Goal: Task Accomplishment & Management: Use online tool/utility

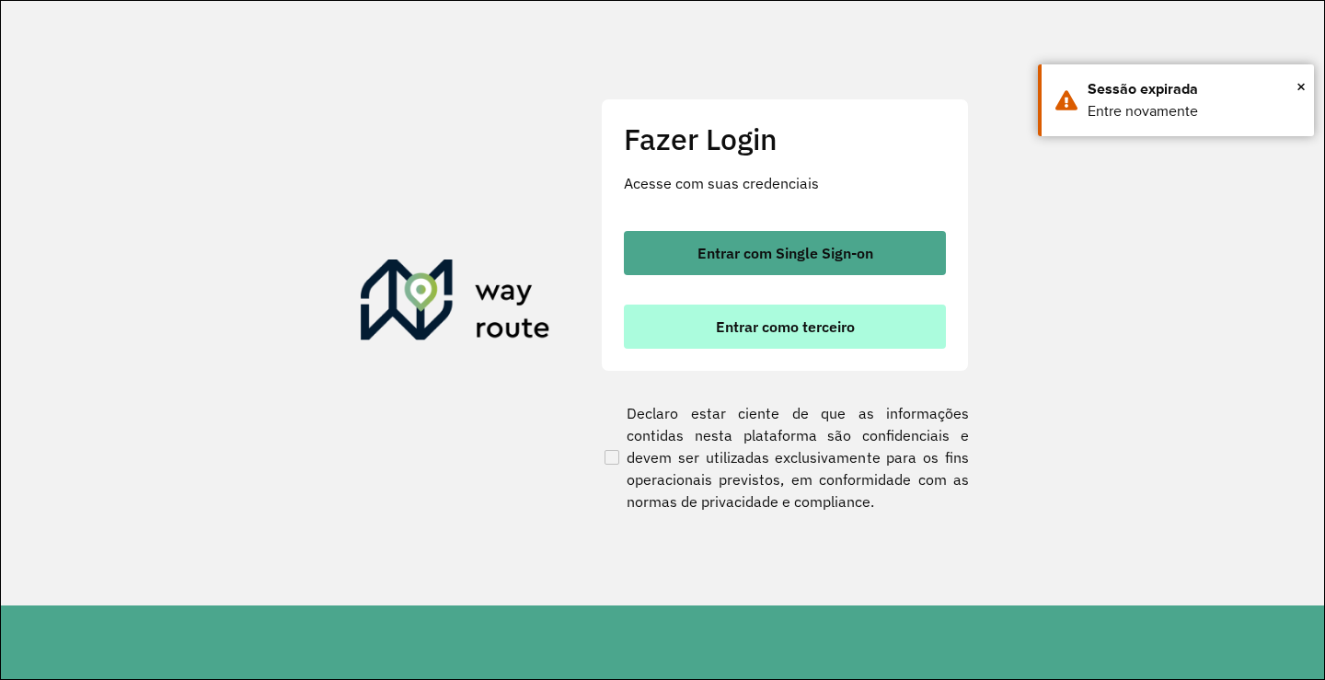
click at [767, 334] on span "Entrar como terceiro" at bounding box center [785, 326] width 139 height 15
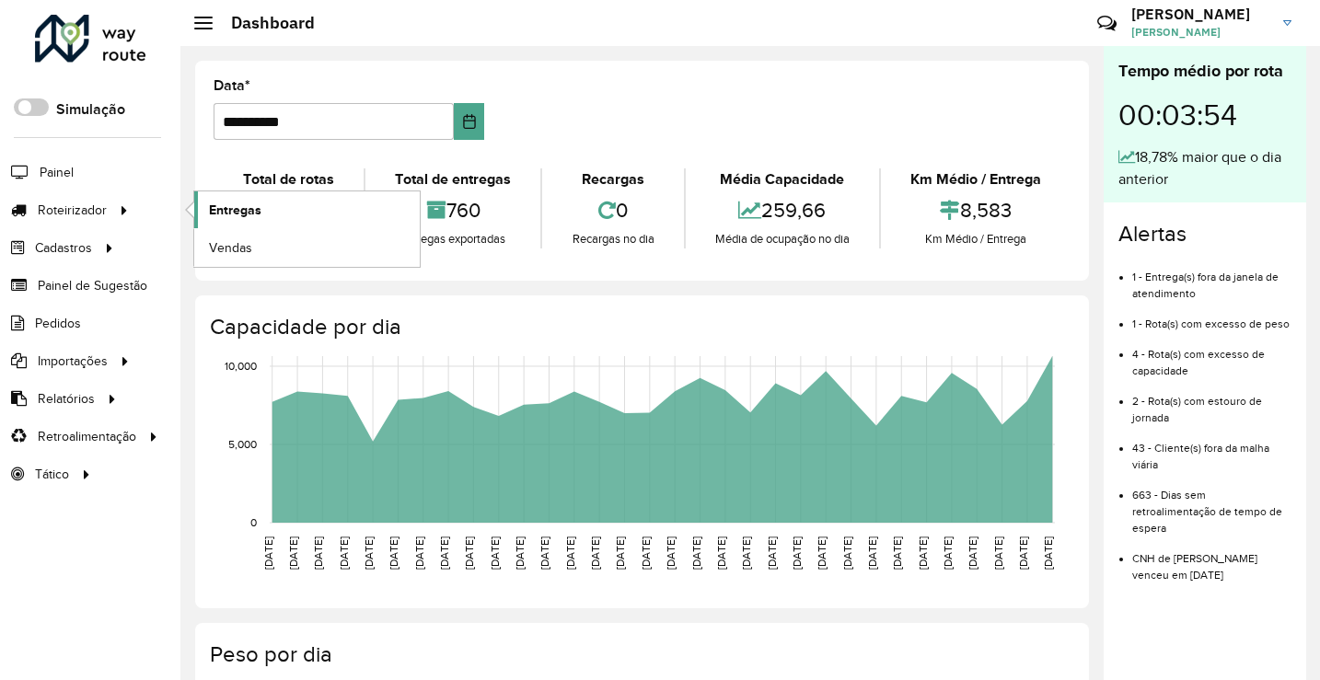
click at [229, 208] on span "Entregas" at bounding box center [235, 210] width 52 height 19
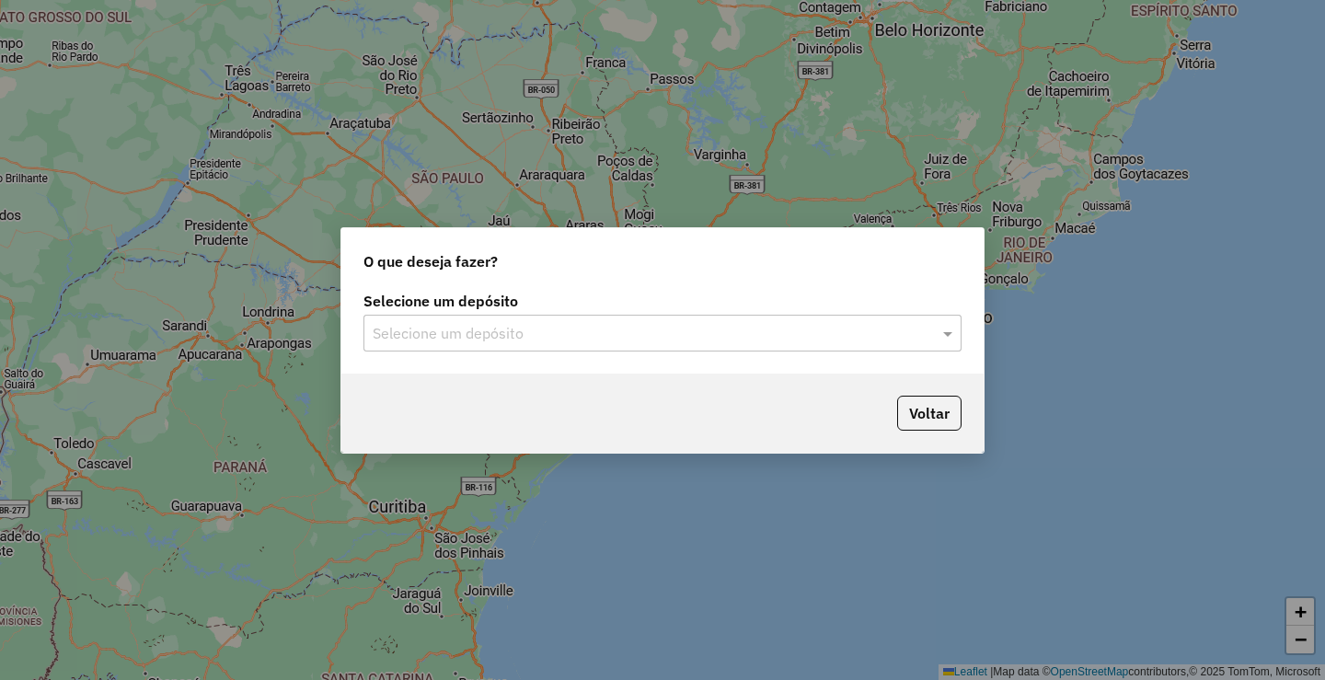
click at [573, 348] on div "Selecione um depósito" at bounding box center [662, 333] width 598 height 37
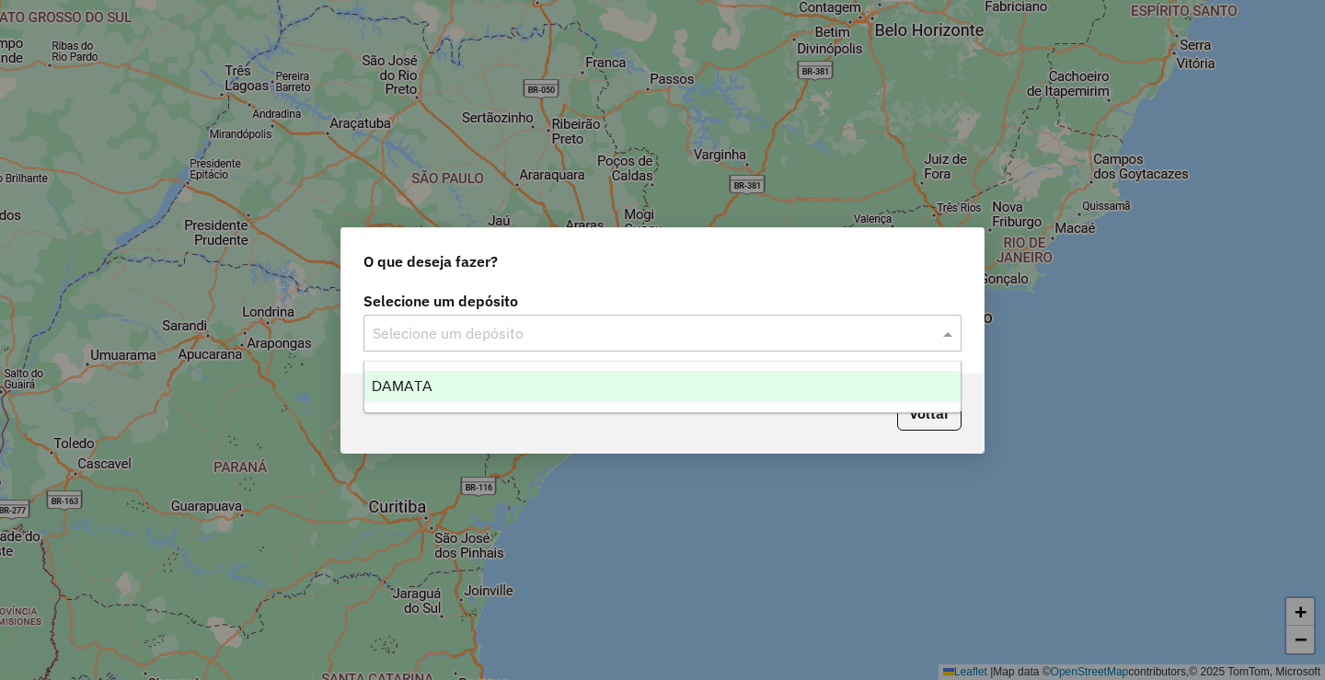
click at [508, 376] on div "DAMATA" at bounding box center [662, 386] width 596 height 31
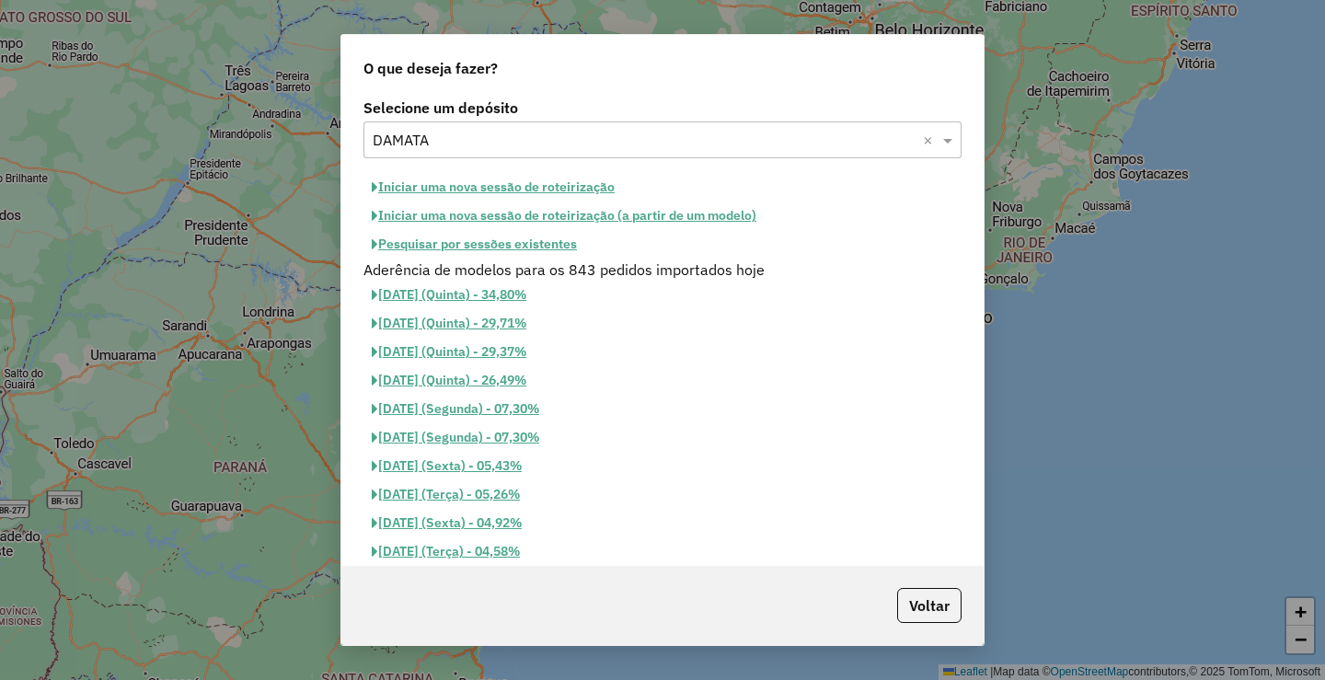
click at [502, 244] on button "Pesquisar por sessões existentes" at bounding box center [474, 244] width 222 height 29
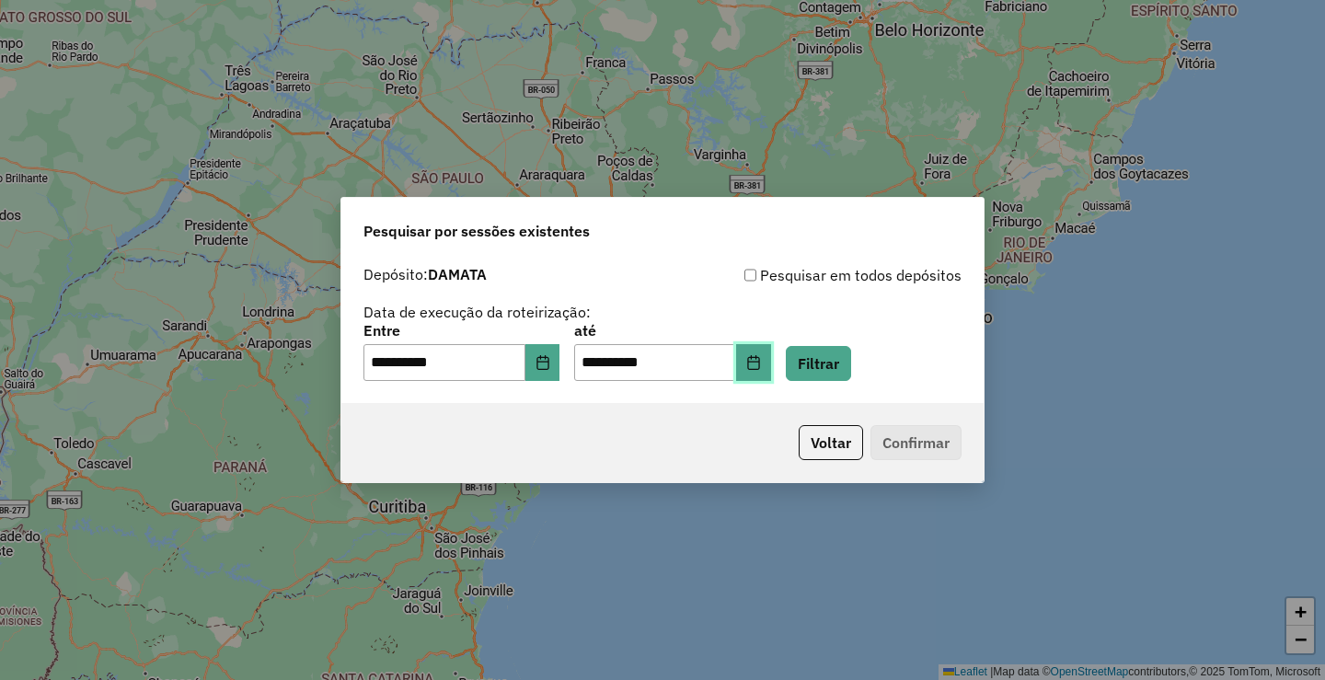
click at [759, 362] on icon "Choose Date" at bounding box center [753, 362] width 12 height 15
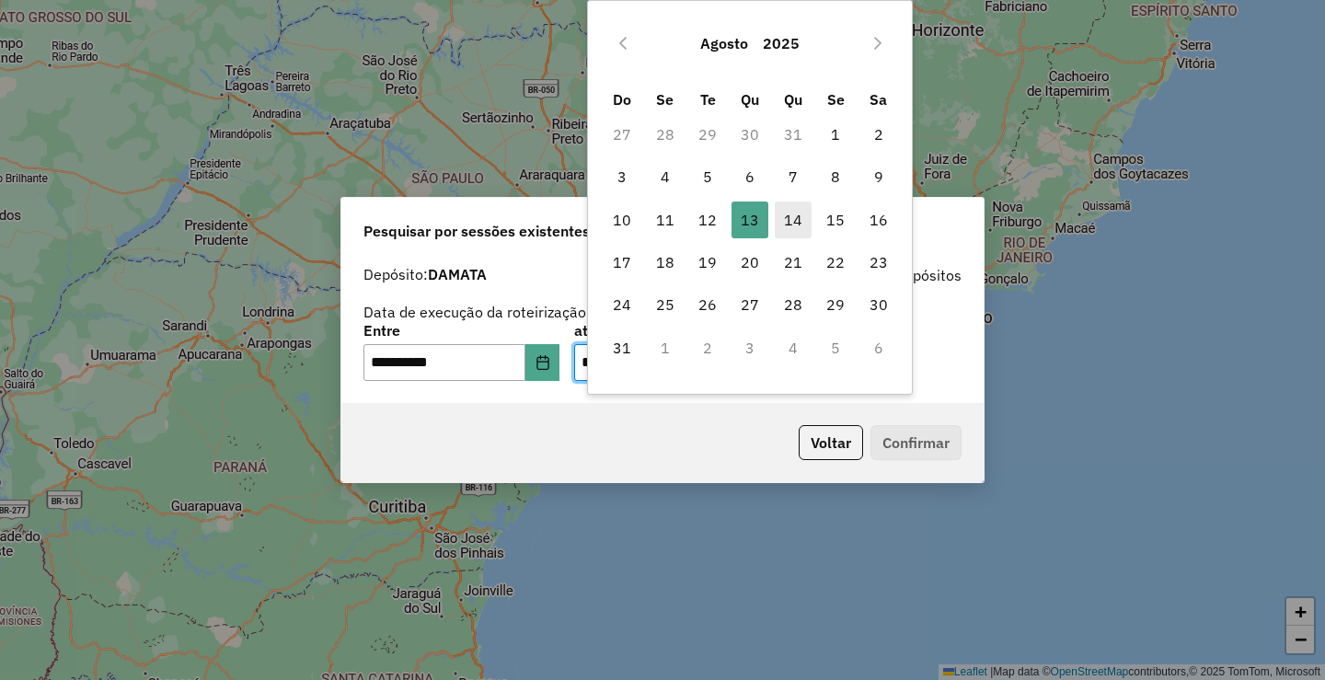
click at [785, 226] on span "14" at bounding box center [793, 220] width 37 height 37
type input "**********"
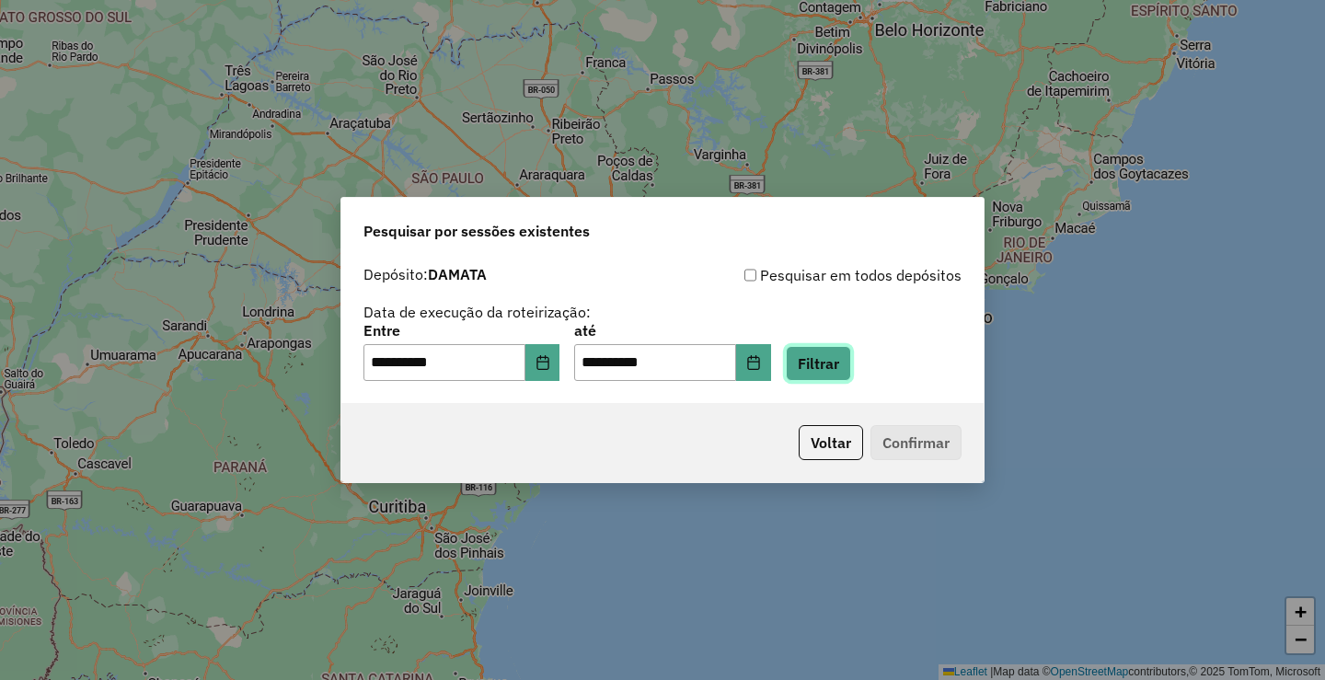
click at [851, 376] on button "Filtrar" at bounding box center [818, 363] width 65 height 35
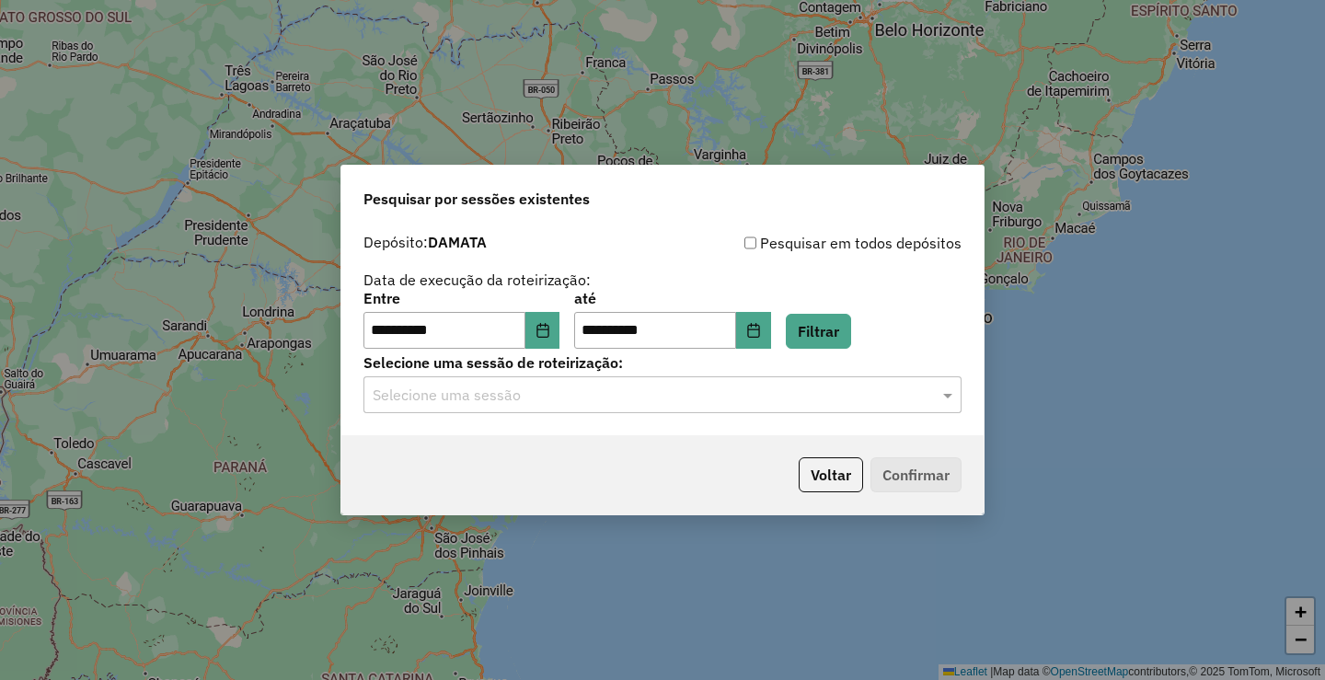
click at [515, 403] on input "text" at bounding box center [644, 396] width 543 height 22
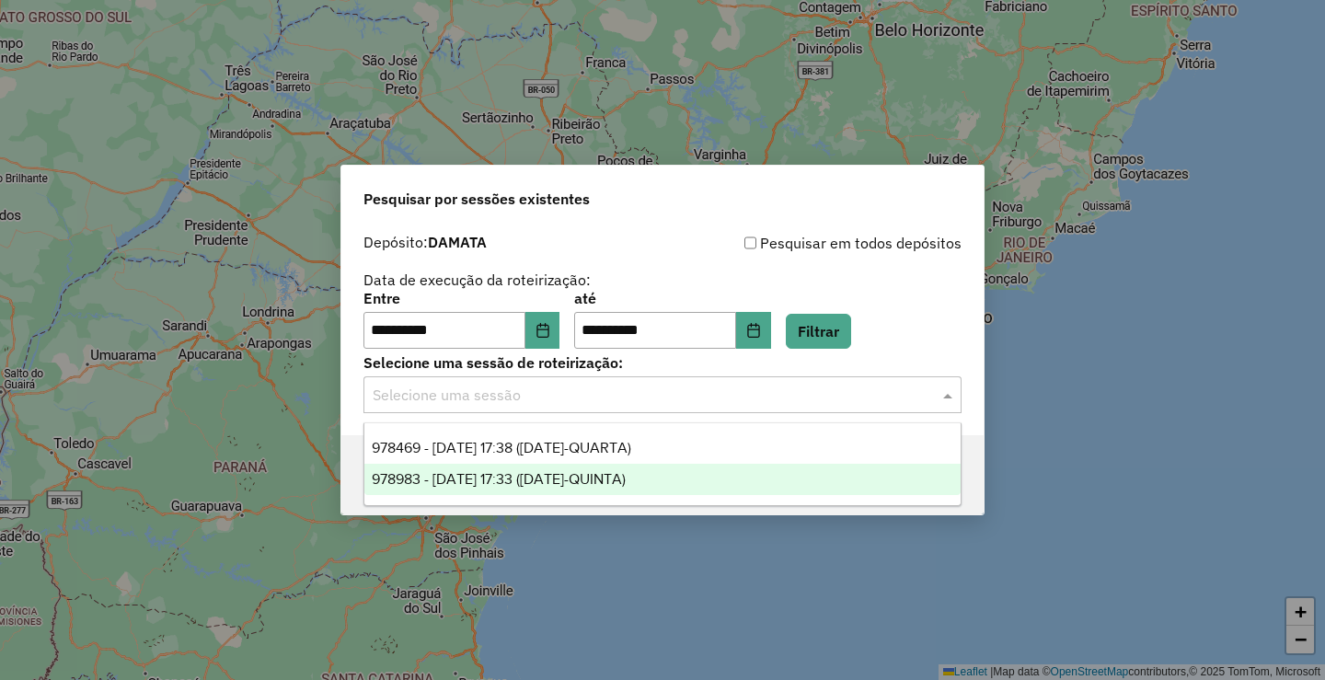
click at [489, 485] on span "978983 - 14/08/2025 17:33 (14/08/25-QUINTA)" at bounding box center [499, 479] width 254 height 16
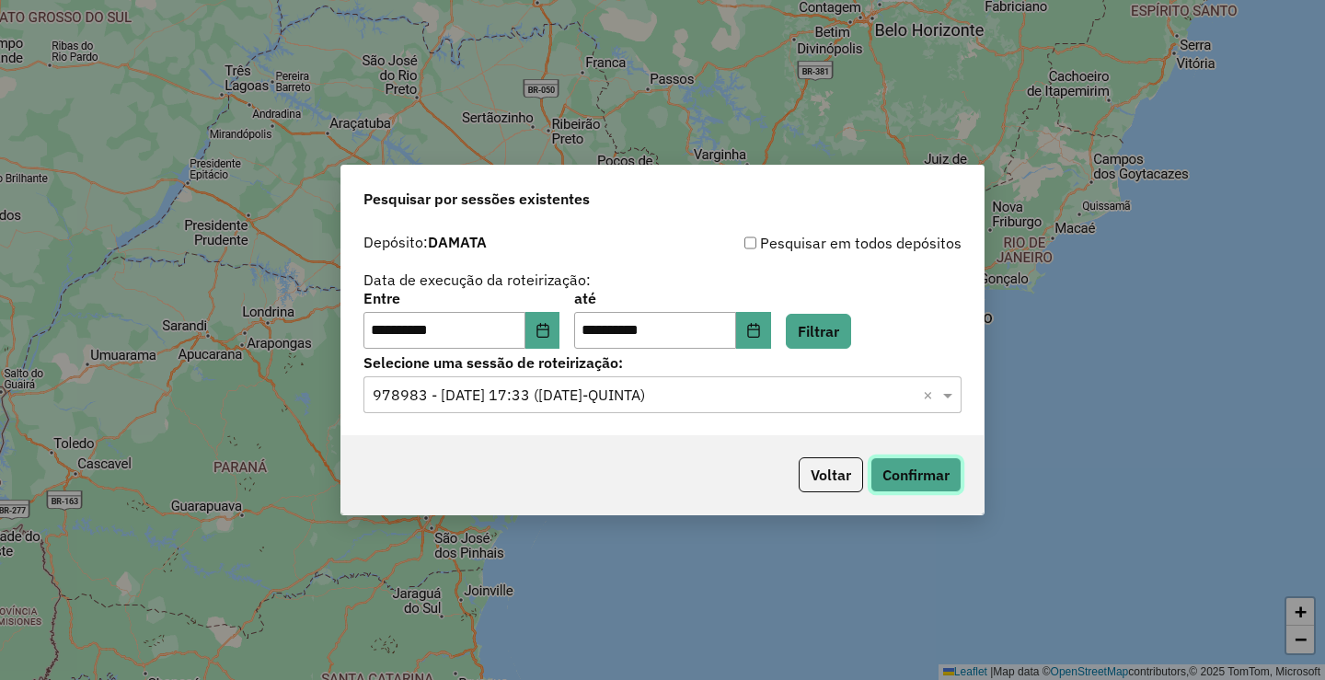
click at [949, 476] on button "Confirmar" at bounding box center [916, 474] width 91 height 35
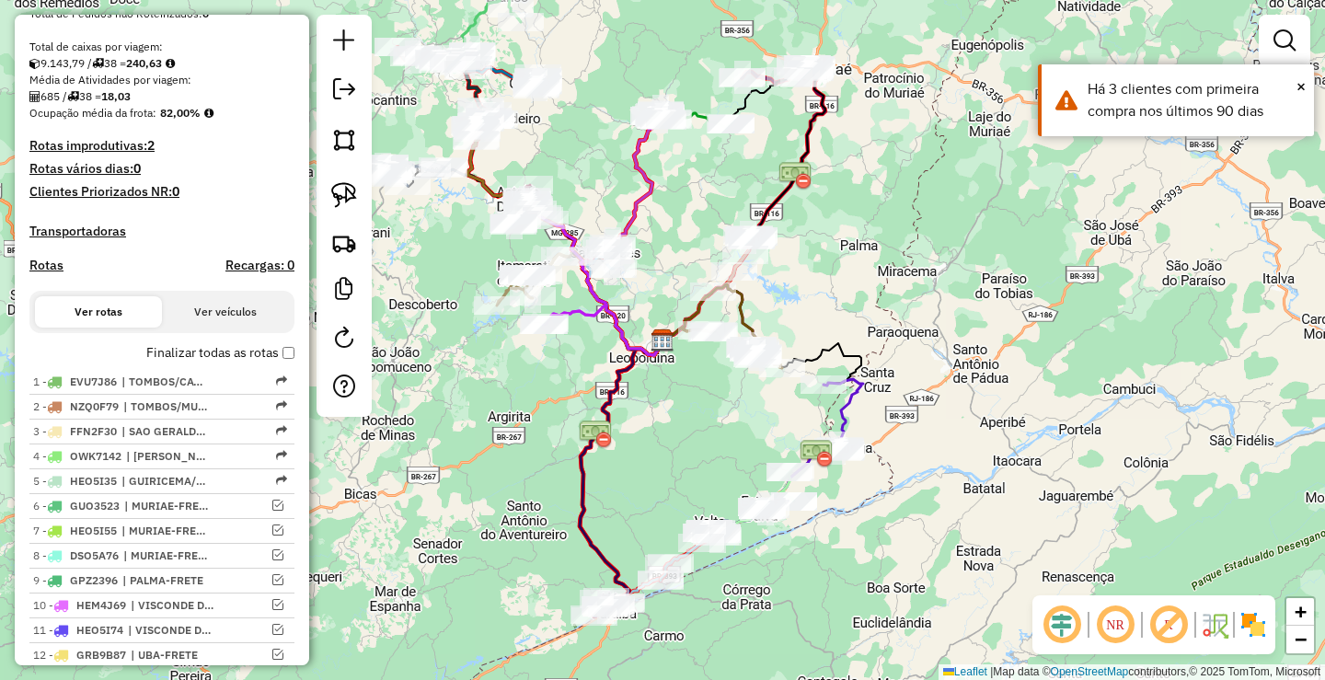
scroll to position [460, 0]
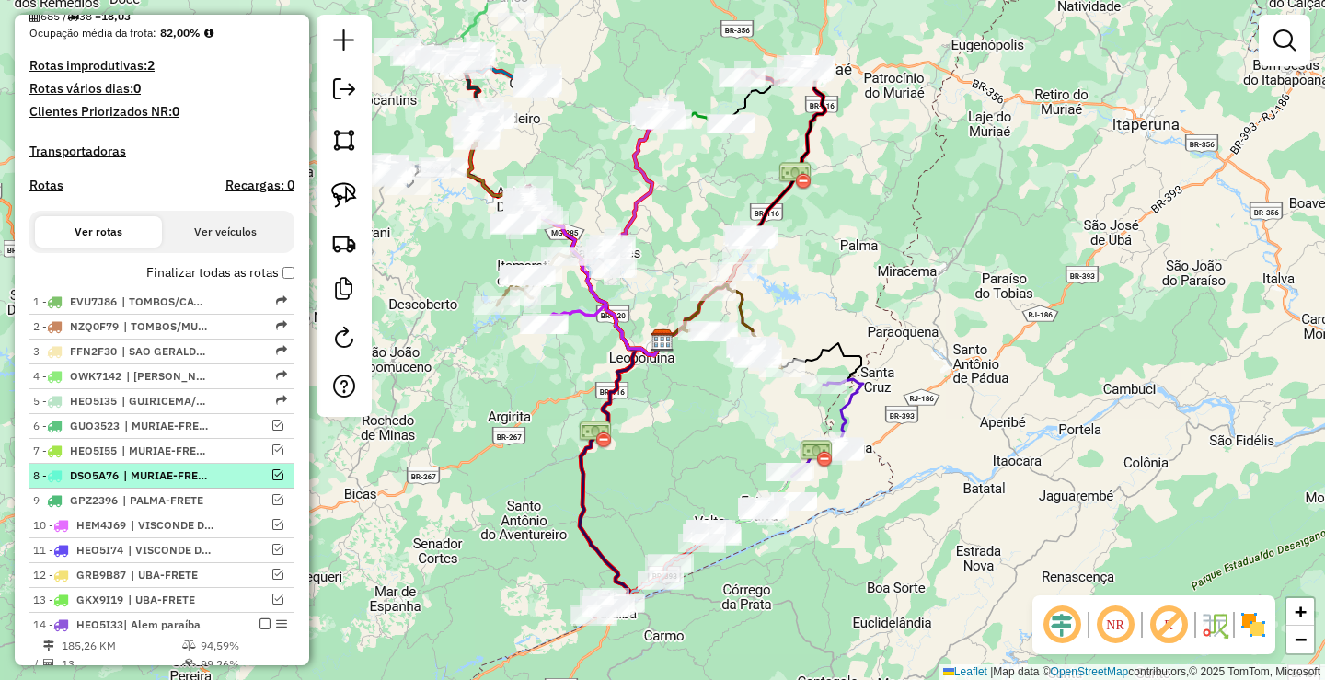
click at [139, 484] on span "| MURIAE-FRETE" at bounding box center [165, 475] width 85 height 17
select select "**********"
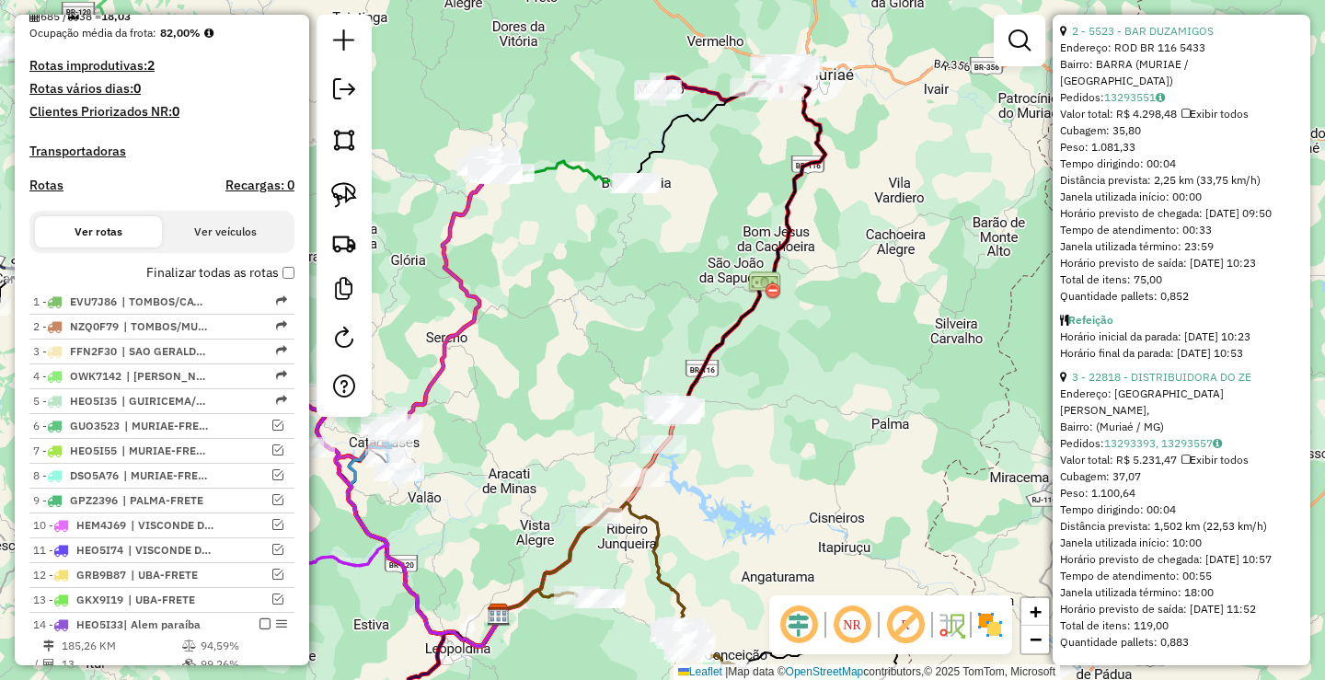
scroll to position [1041, 0]
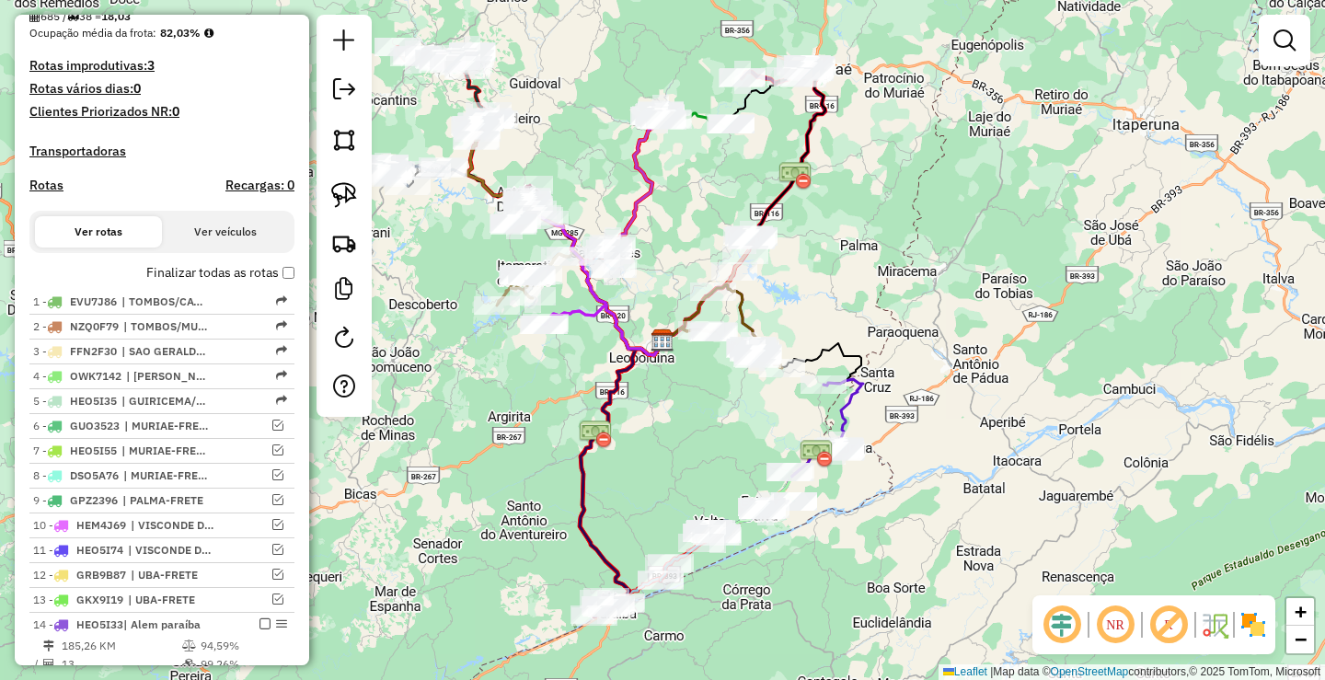
scroll to position [736, 0]
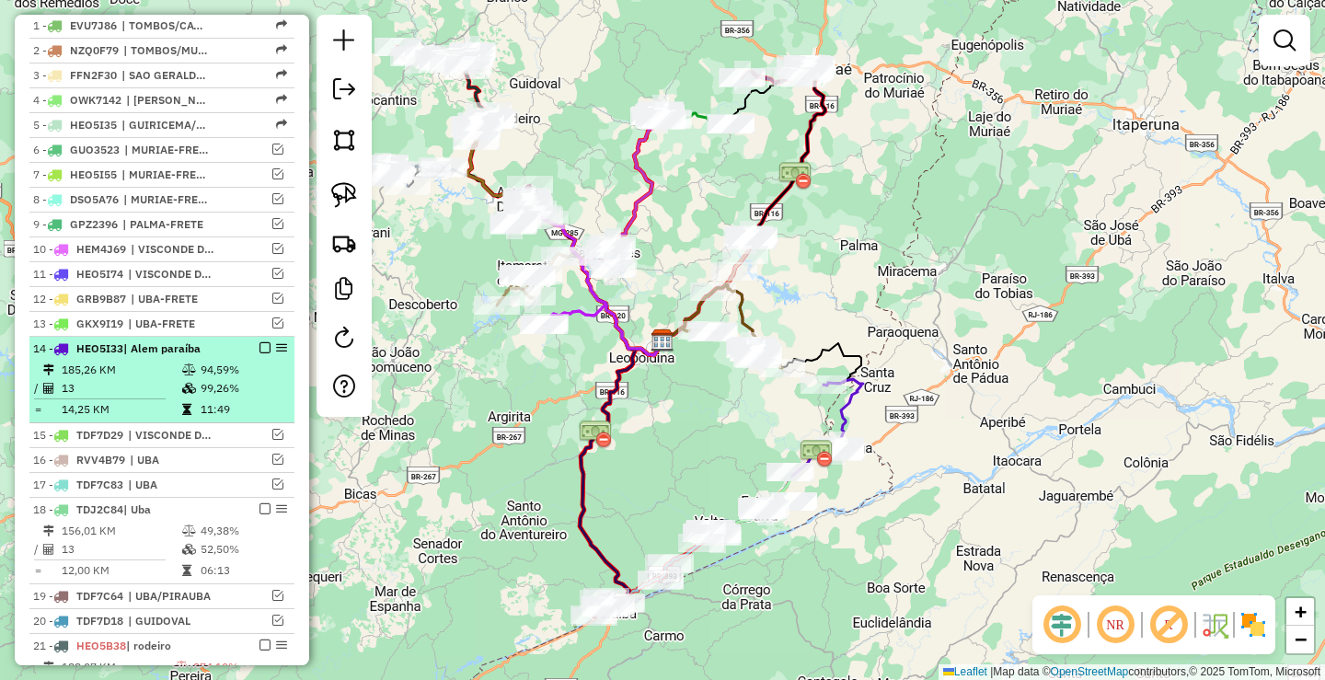
click at [134, 379] on td "185,26 KM" at bounding box center [121, 370] width 121 height 18
select select "**********"
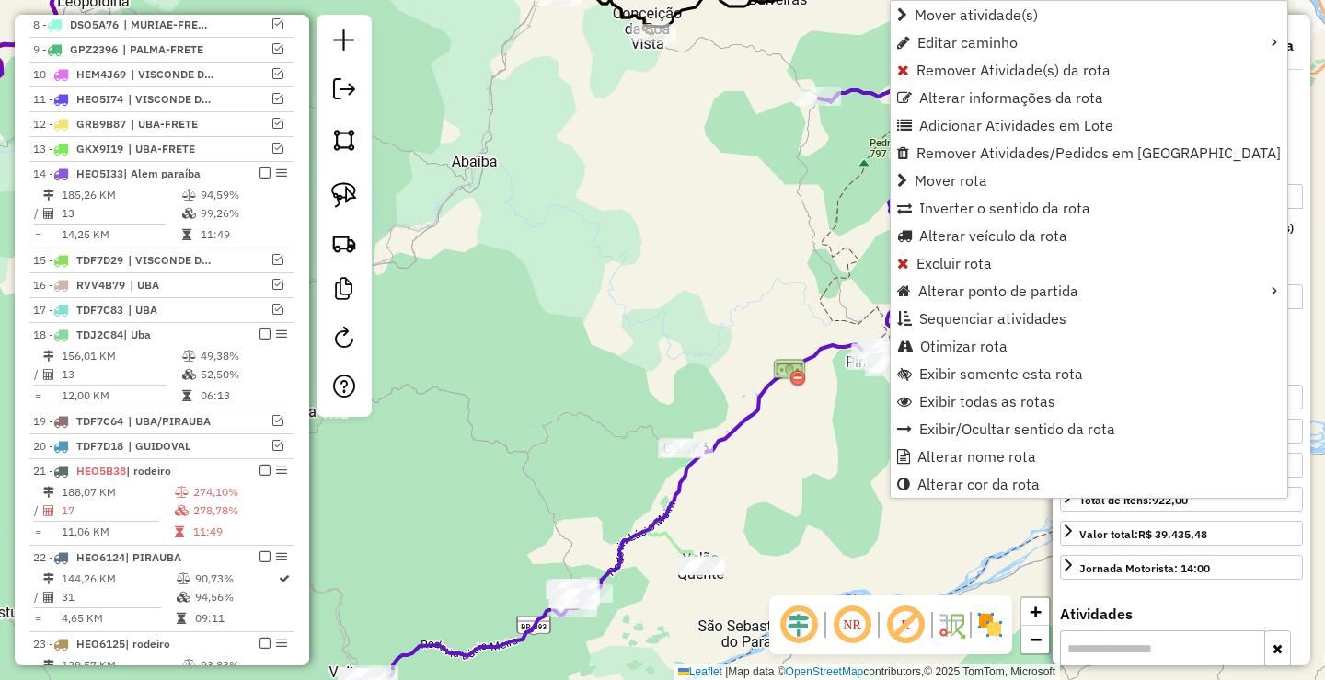
scroll to position [1082, 0]
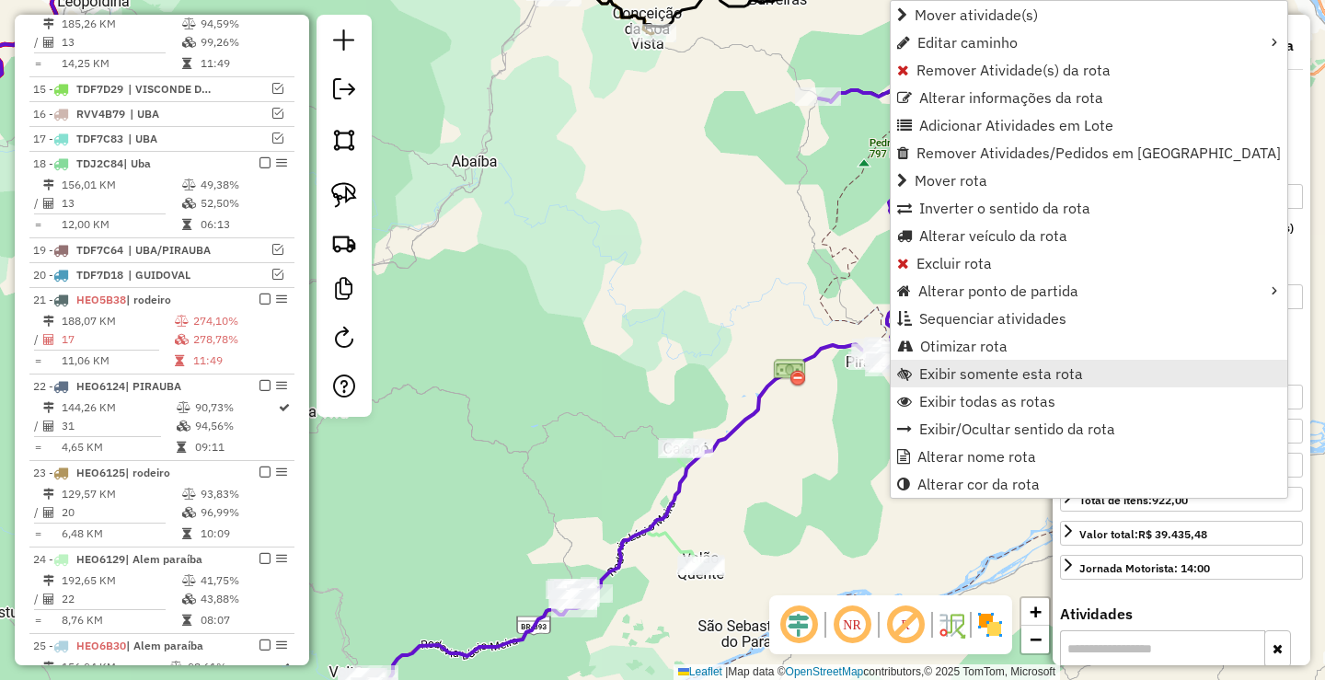
click at [987, 372] on span "Exibir somente esta rota" at bounding box center [1001, 373] width 164 height 15
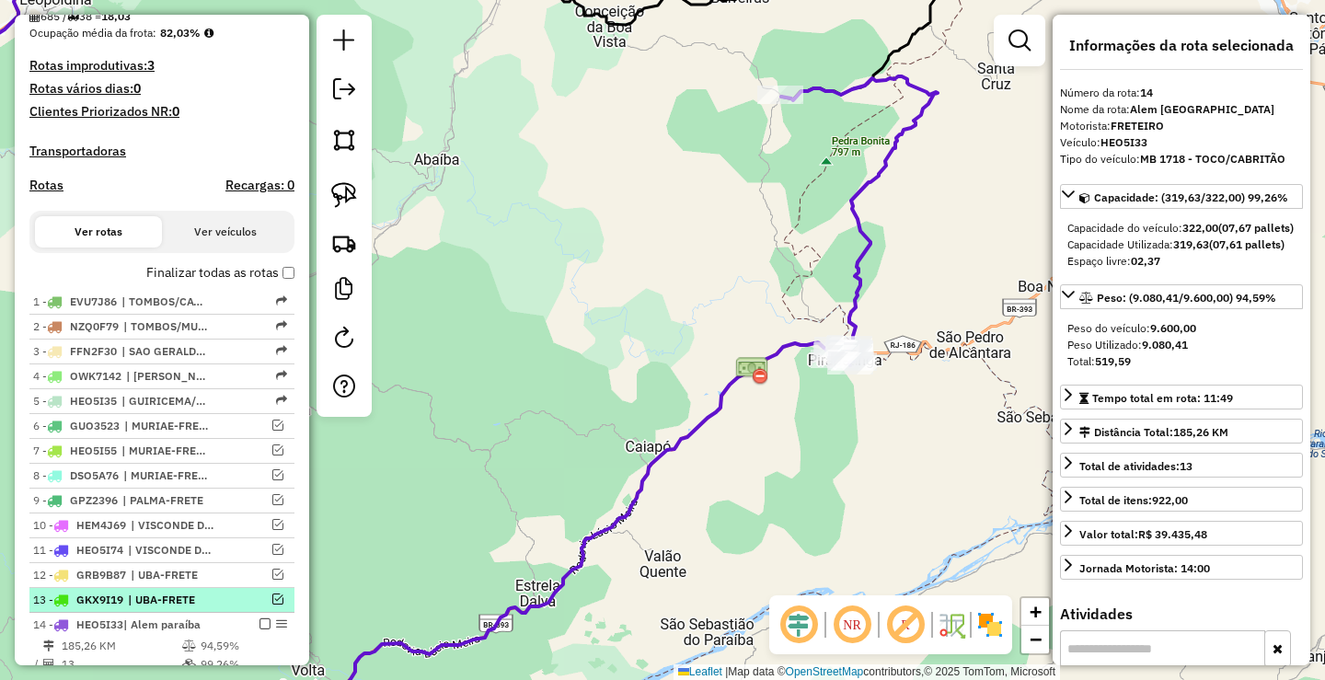
scroll to position [0, 0]
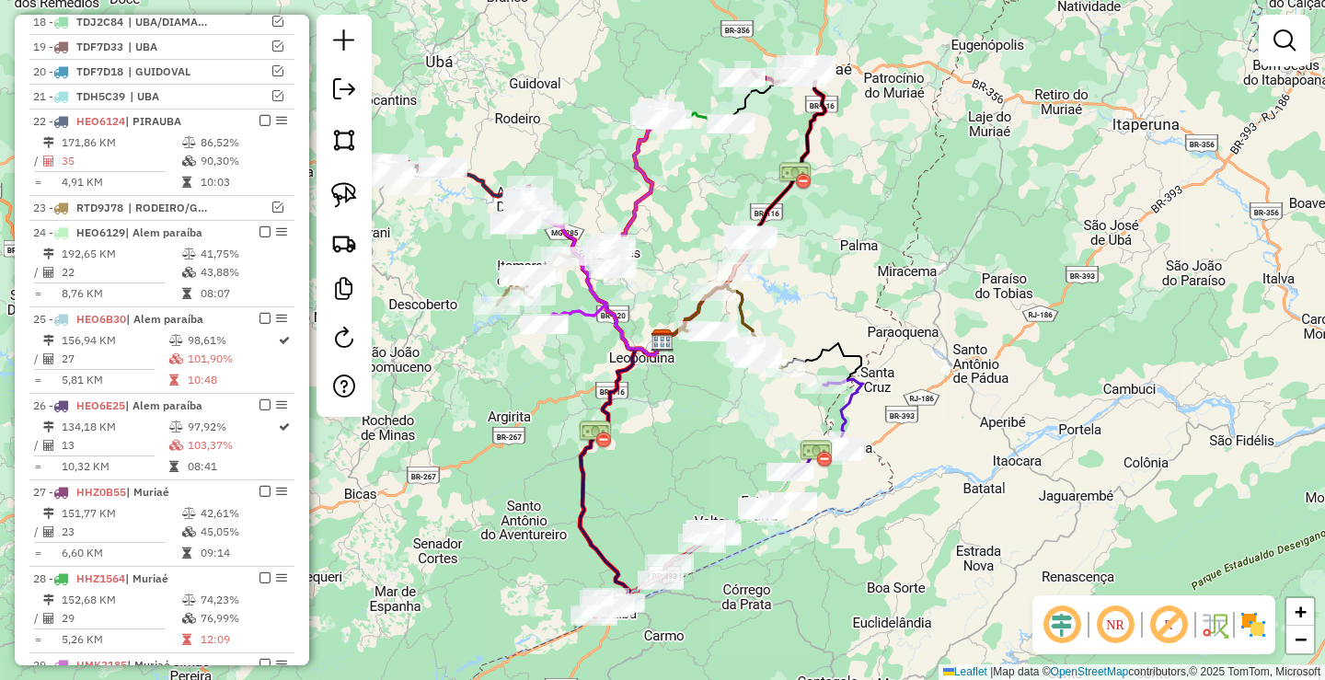
scroll to position [1192, 0]
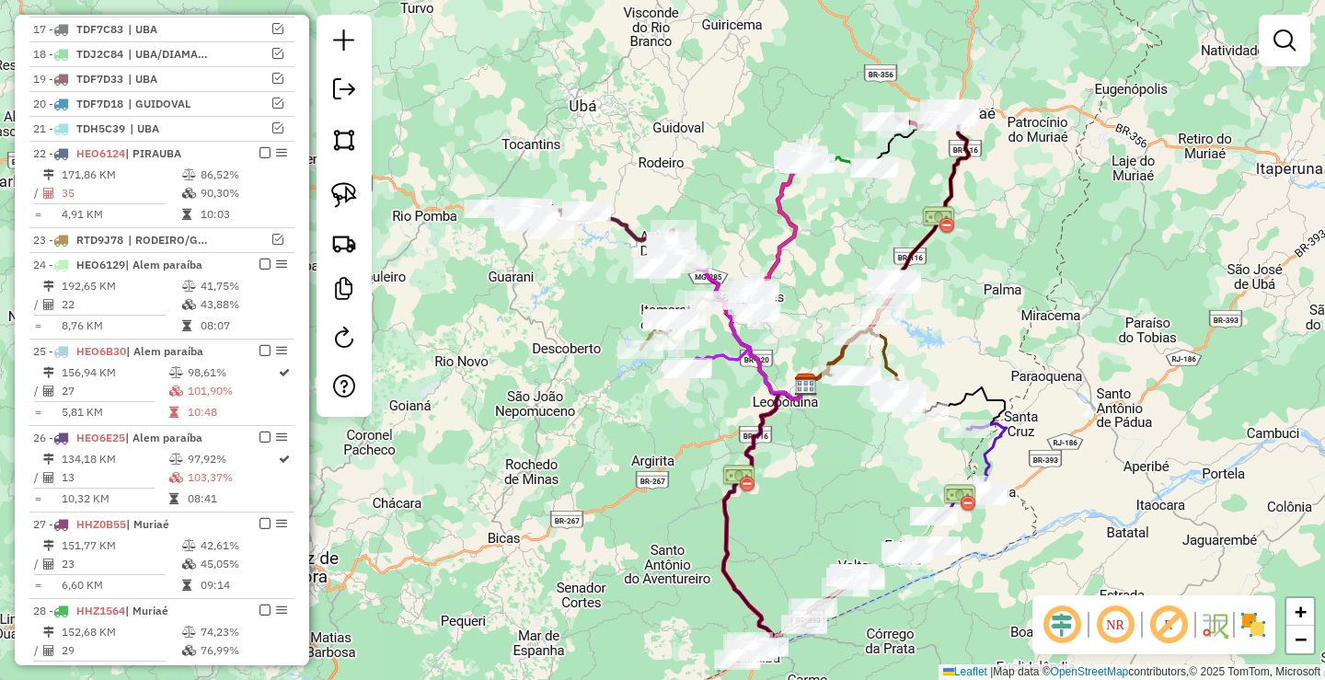
drag, startPoint x: 410, startPoint y: 225, endPoint x: 573, endPoint y: 272, distance: 169.5
click at [573, 272] on div "Janela de atendimento Grade de atendimento Capacidade Transportadoras Veículos …" at bounding box center [662, 340] width 1325 height 680
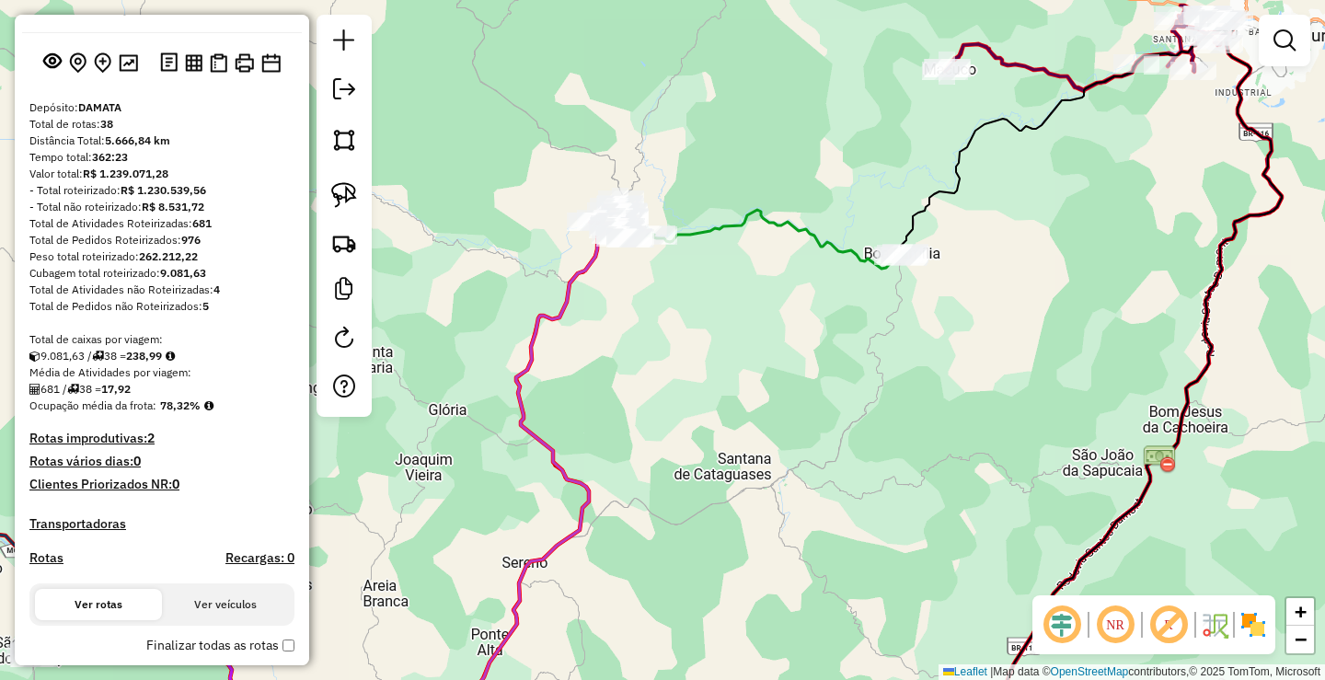
scroll to position [0, 0]
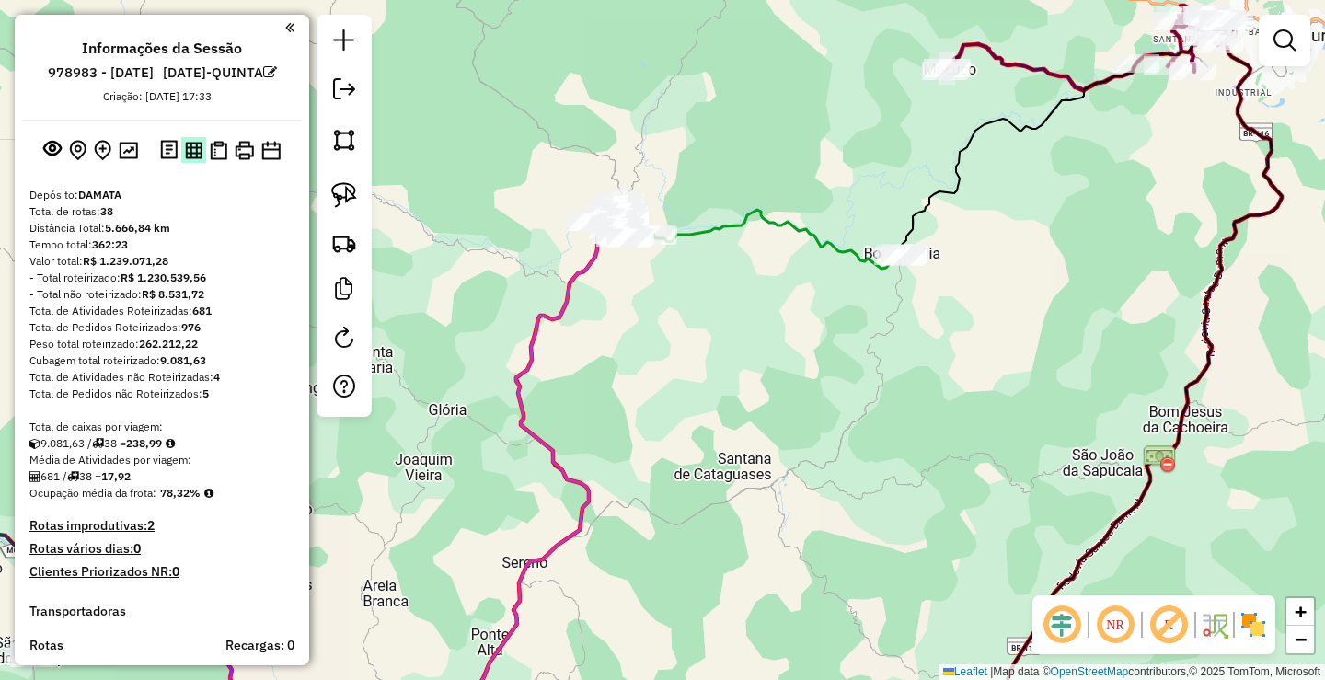
click at [190, 159] on img at bounding box center [193, 150] width 17 height 17
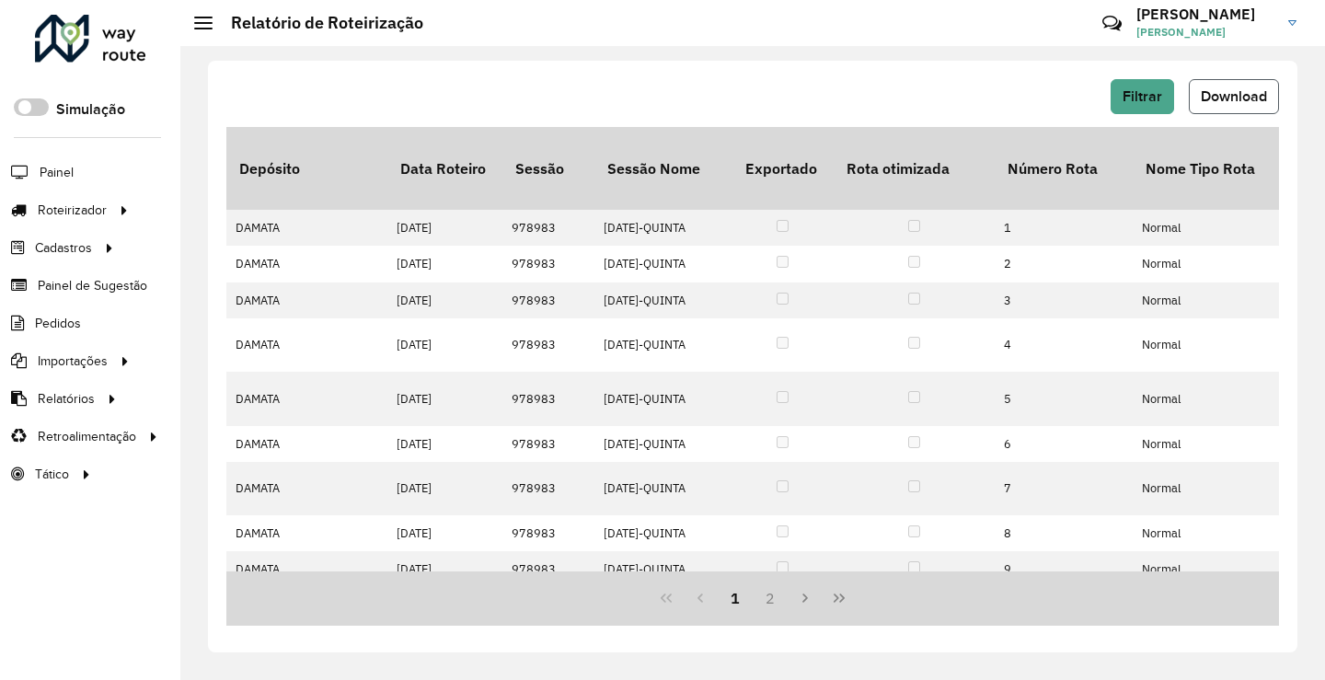
click at [1216, 97] on span "Download" at bounding box center [1234, 96] width 66 height 16
